Goal: Transaction & Acquisition: Purchase product/service

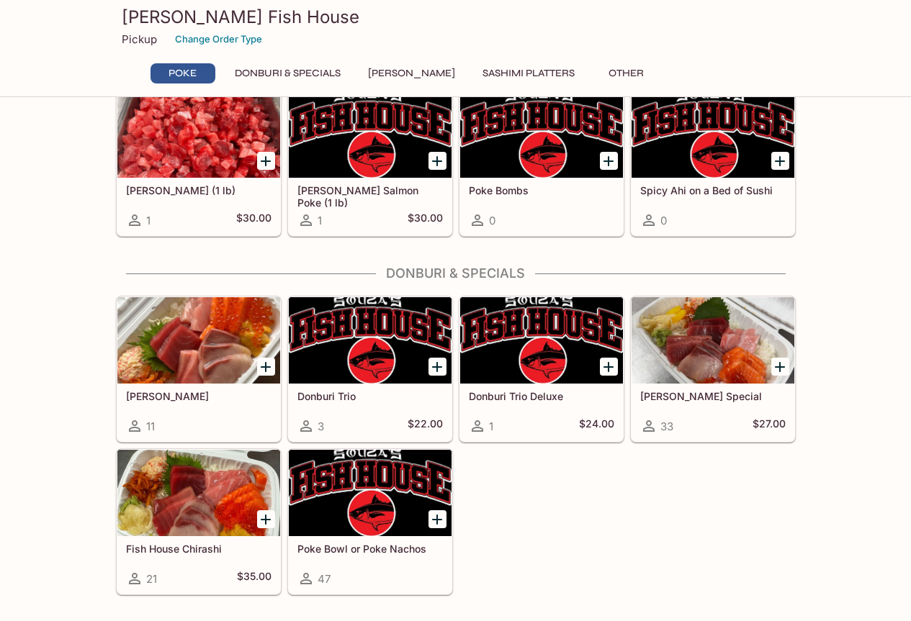
scroll to position [144, 0]
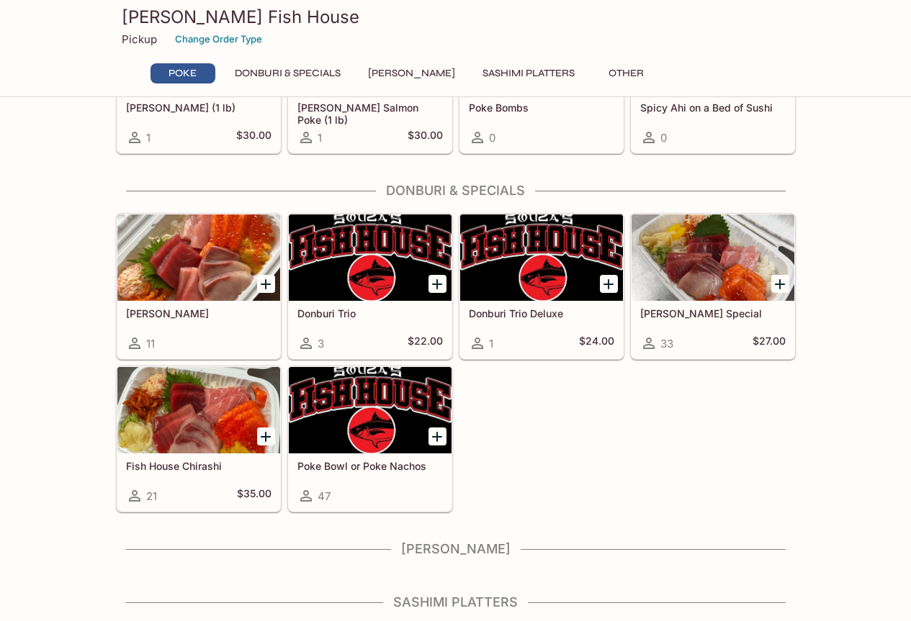
click at [333, 263] on div at bounding box center [370, 258] width 163 height 86
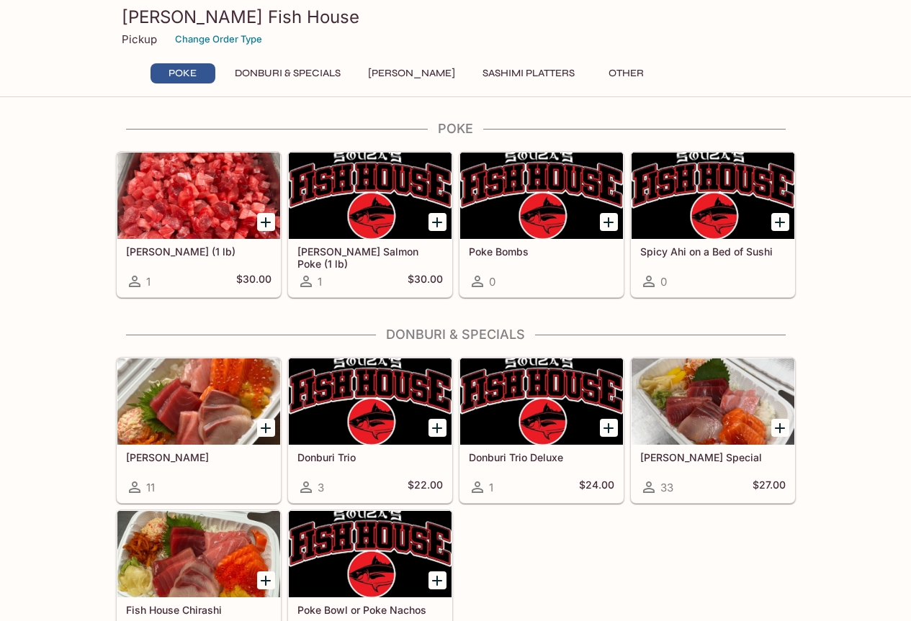
click at [505, 182] on div at bounding box center [541, 196] width 163 height 86
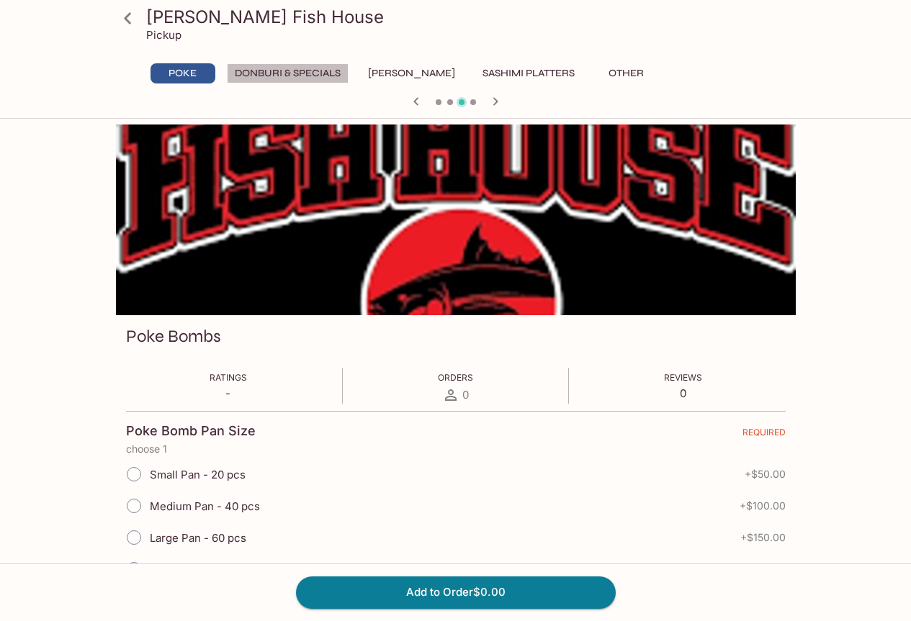
click at [276, 75] on button "Donburi & Specials" at bounding box center [288, 73] width 122 height 20
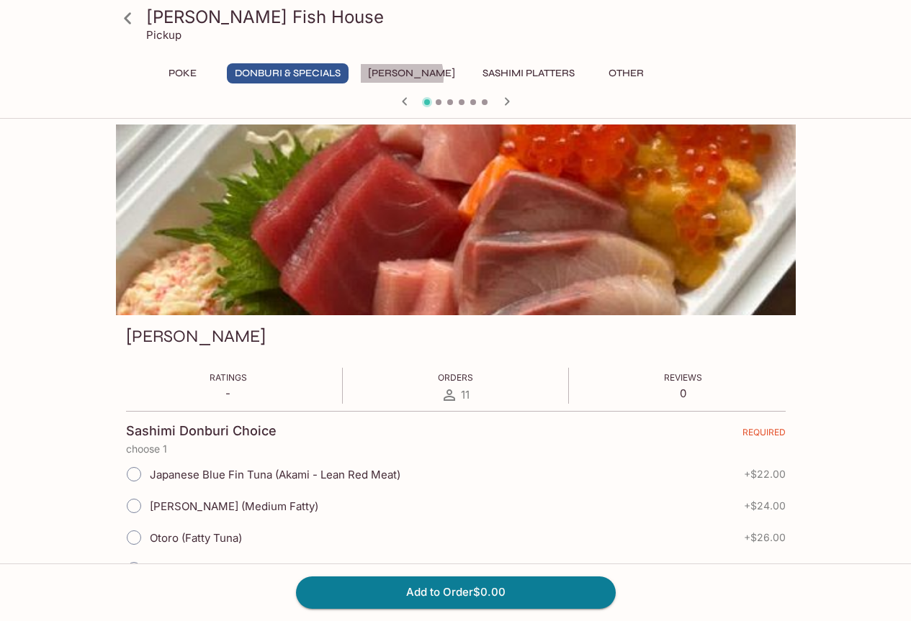
click at [392, 76] on button "[PERSON_NAME]" at bounding box center [411, 73] width 103 height 20
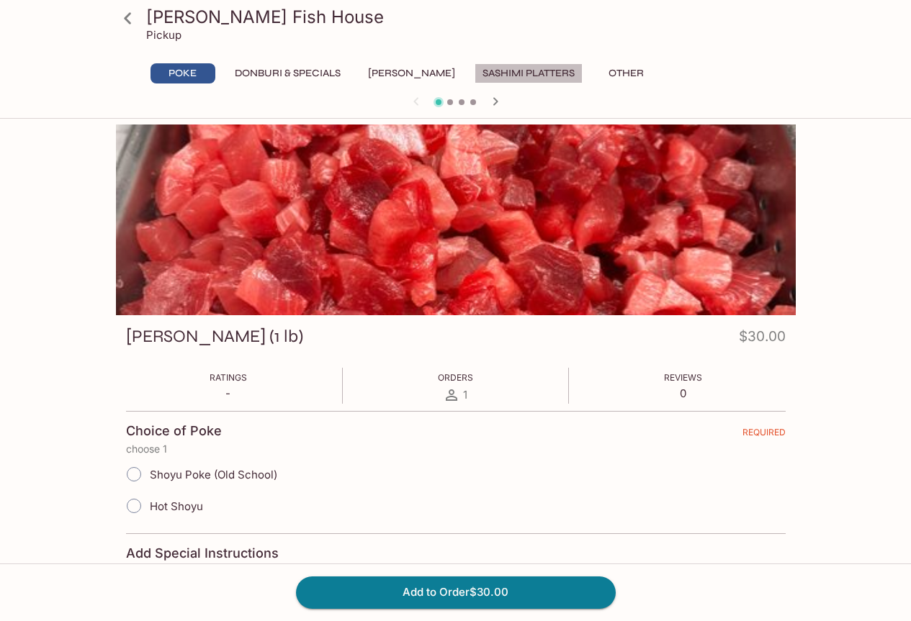
click at [515, 72] on button "Sashimi Platters" at bounding box center [528, 73] width 108 height 20
click at [611, 73] on button "Other" at bounding box center [626, 73] width 65 height 20
click at [127, 19] on icon at bounding box center [127, 18] width 7 height 12
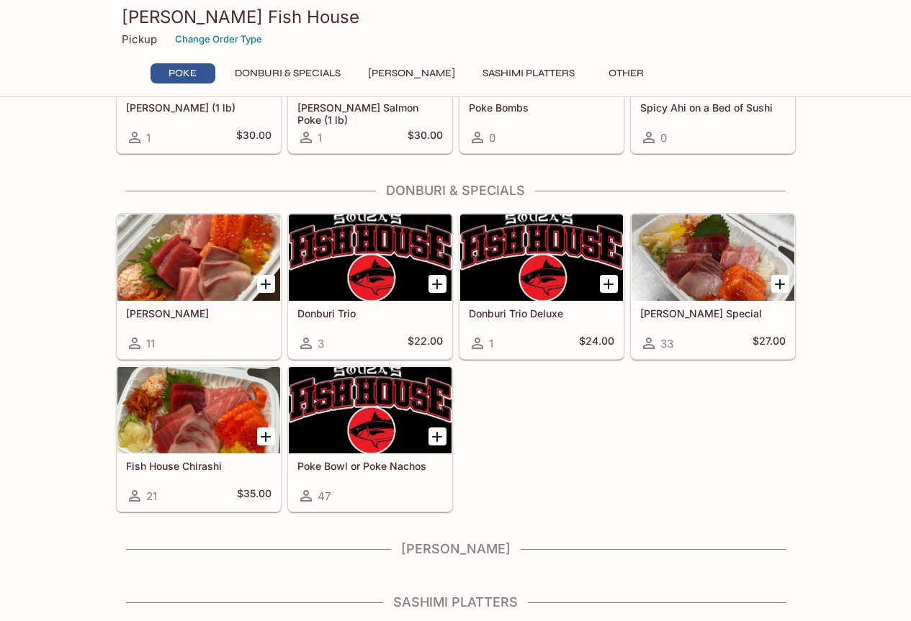
scroll to position [195, 0]
